Goal: Information Seeking & Learning: Learn about a topic

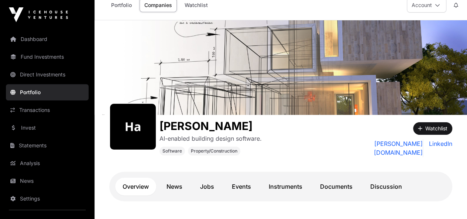
scroll to position [7, 0]
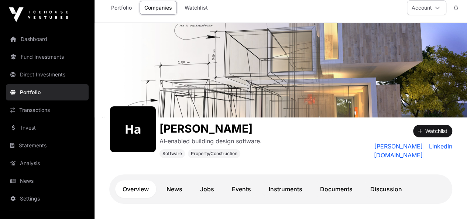
click at [49, 52] on link "Fund Investments" at bounding box center [47, 57] width 83 height 16
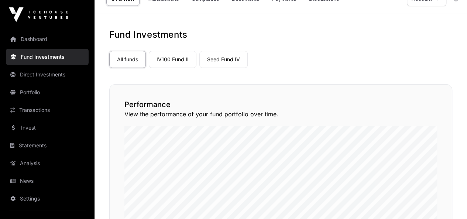
scroll to position [17, 0]
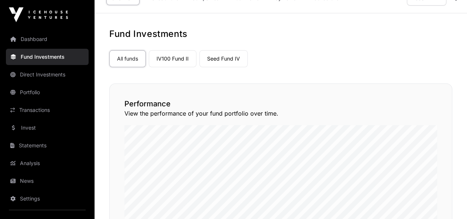
click at [221, 58] on link "Seed Fund IV" at bounding box center [223, 58] width 48 height 17
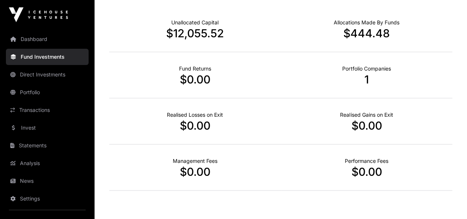
scroll to position [276, 0]
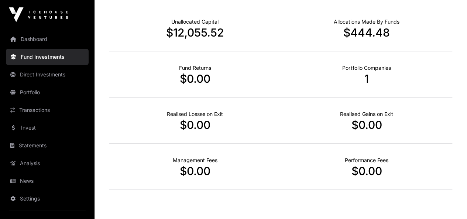
click at [31, 126] on link "Invest" at bounding box center [47, 128] width 83 height 16
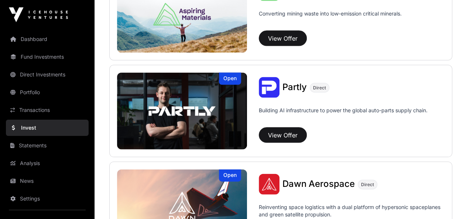
scroll to position [708, 0]
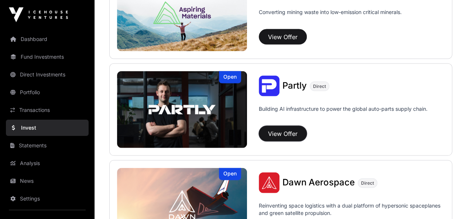
click at [275, 129] on button "View Offer" at bounding box center [283, 133] width 48 height 15
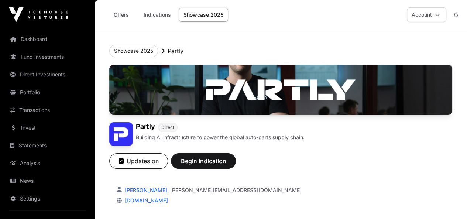
click at [44, 96] on link "Portfolio" at bounding box center [47, 92] width 83 height 16
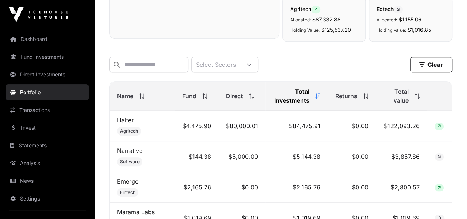
scroll to position [261, 0]
click at [171, 69] on input "text" at bounding box center [148, 64] width 79 height 16
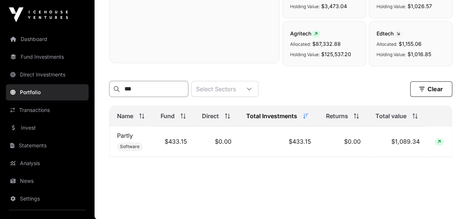
scroll to position [239, 0]
type input "****"
click at [124, 136] on link "Partly" at bounding box center [125, 135] width 16 height 7
